Goal: Task Accomplishment & Management: Use online tool/utility

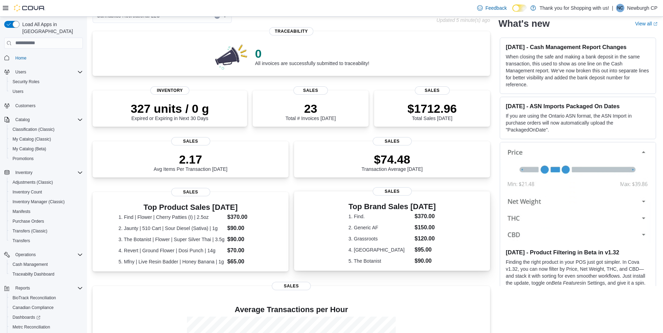
scroll to position [8, 0]
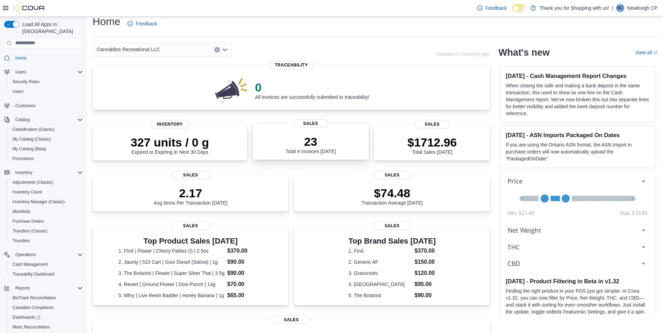
click at [334, 146] on p "23" at bounding box center [310, 142] width 50 height 14
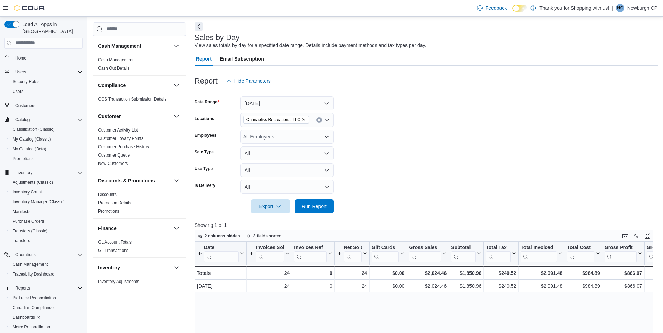
scroll to position [35, 0]
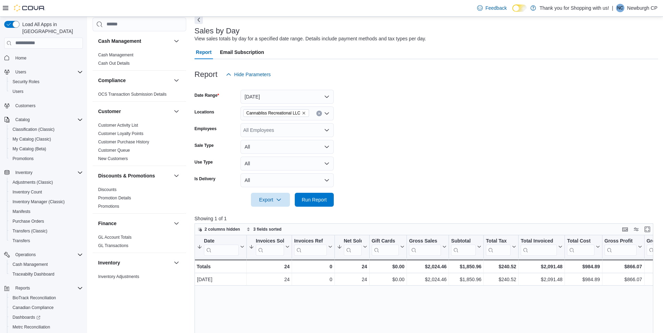
click at [280, 132] on div "All Employees" at bounding box center [286, 130] width 93 height 14
click at [416, 154] on form "Date Range [DATE] Locations Cannabliss Recreational LLC Employees All Employees…" at bounding box center [425, 143] width 463 height 125
click at [294, 98] on button "[DATE]" at bounding box center [286, 97] width 93 height 14
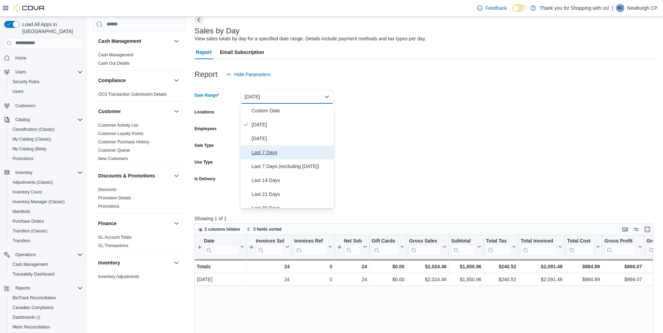
click at [286, 153] on span "Last 7 Days" at bounding box center [291, 152] width 79 height 8
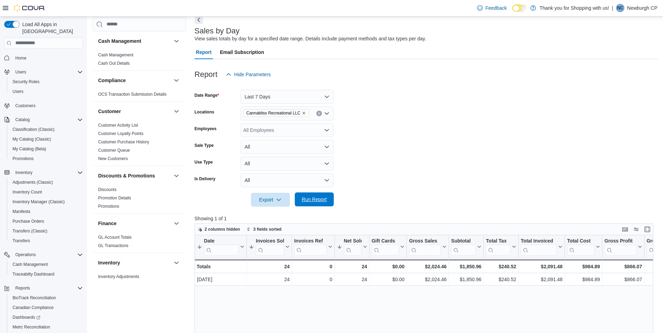
click at [306, 198] on span "Run Report" at bounding box center [314, 199] width 25 height 7
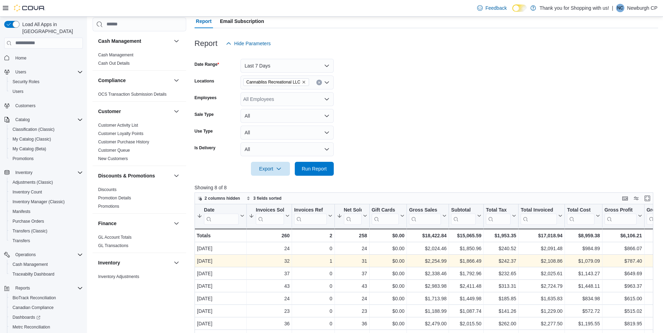
scroll to position [104, 0]
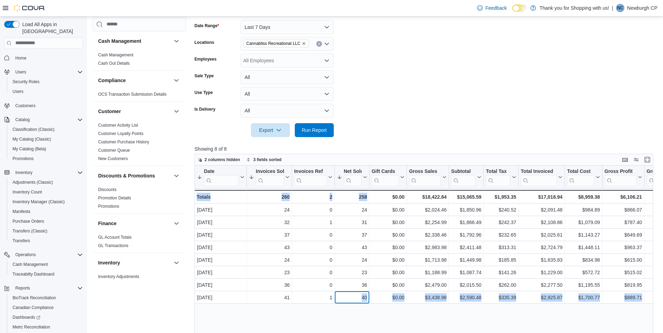
drag, startPoint x: 360, startPoint y: 294, endPoint x: 367, endPoint y: 306, distance: 14.2
click at [367, 306] on div "Date Sorted by Invoices Sold, descending , then sorted by Net Sold, descending …" at bounding box center [425, 293] width 463 height 255
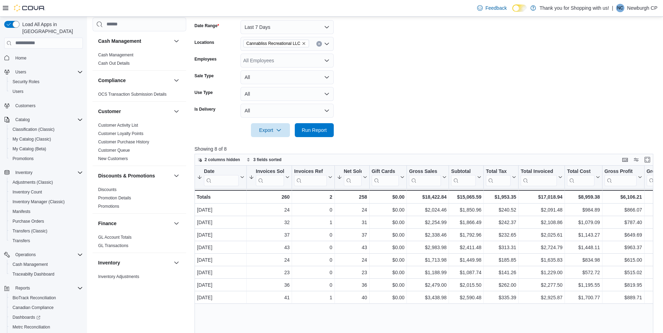
drag, startPoint x: 367, startPoint y: 306, endPoint x: 404, endPoint y: 318, distance: 38.6
click at [404, 318] on div "Date Sorted by Invoices Sold, descending , then sorted by Net Sold, descending …" at bounding box center [425, 293] width 463 height 255
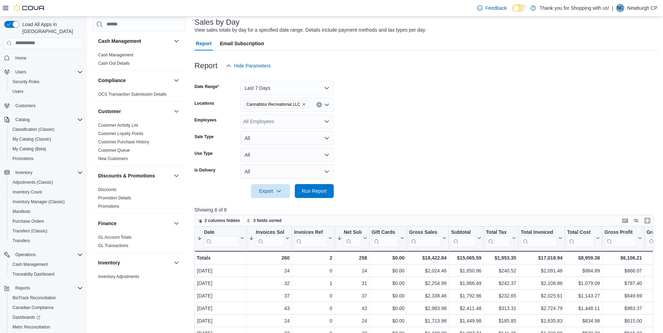
scroll to position [0, 0]
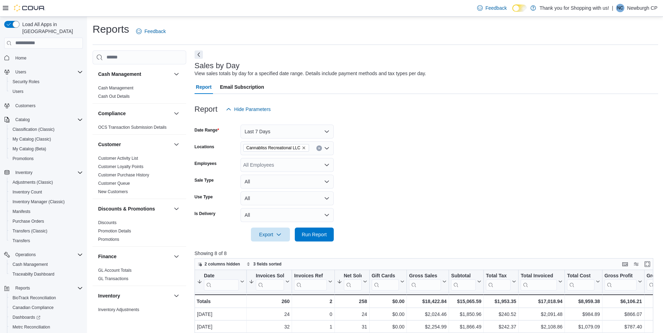
click at [31, 54] on span "Home" at bounding box center [48, 58] width 70 height 9
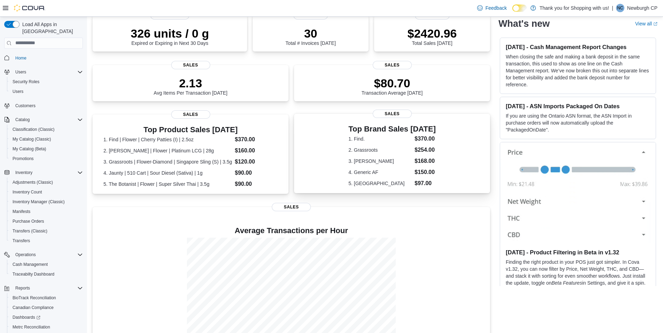
scroll to position [134, 0]
